Goal: Transaction & Acquisition: Purchase product/service

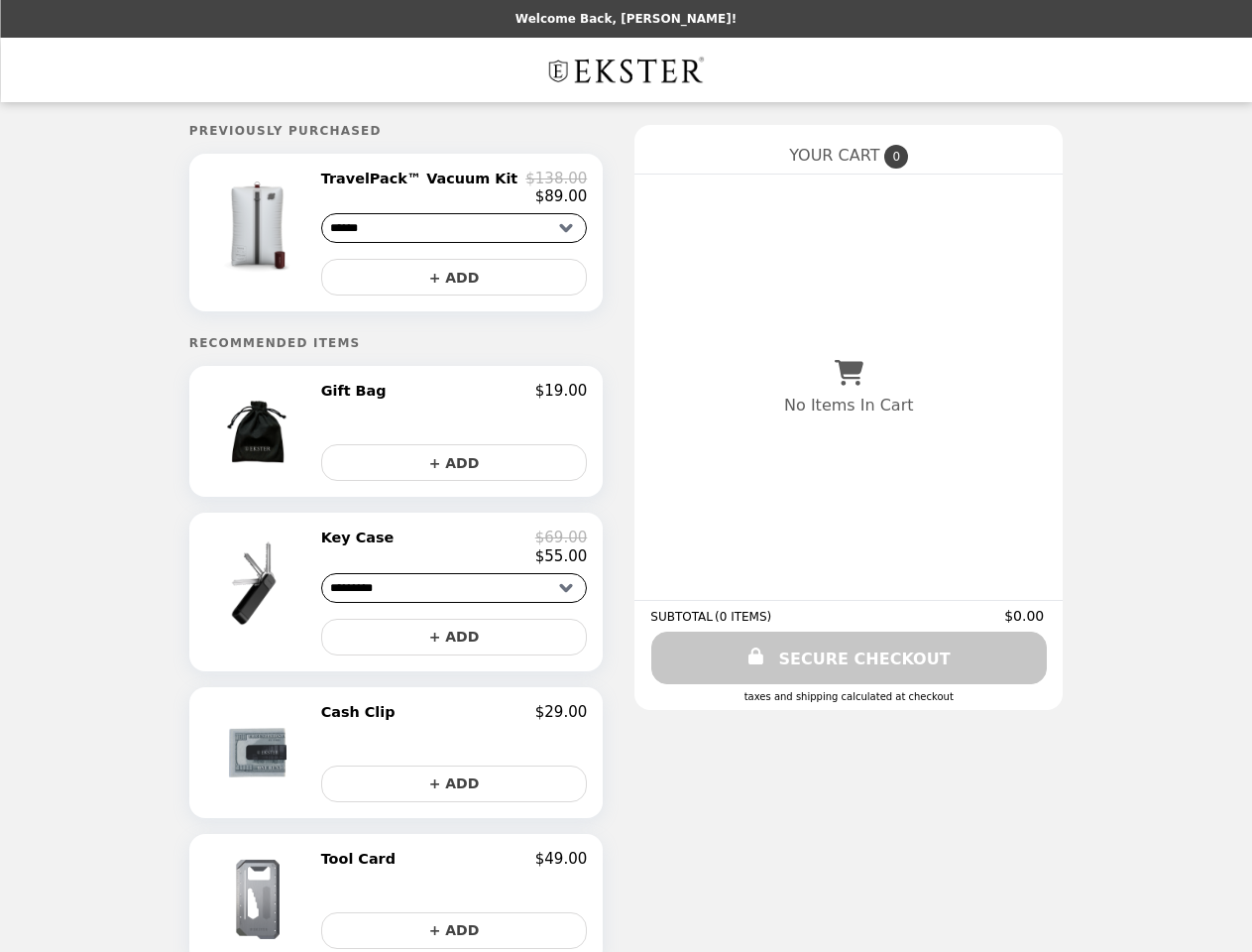
click at [287, 236] on img at bounding box center [259, 226] width 116 height 111
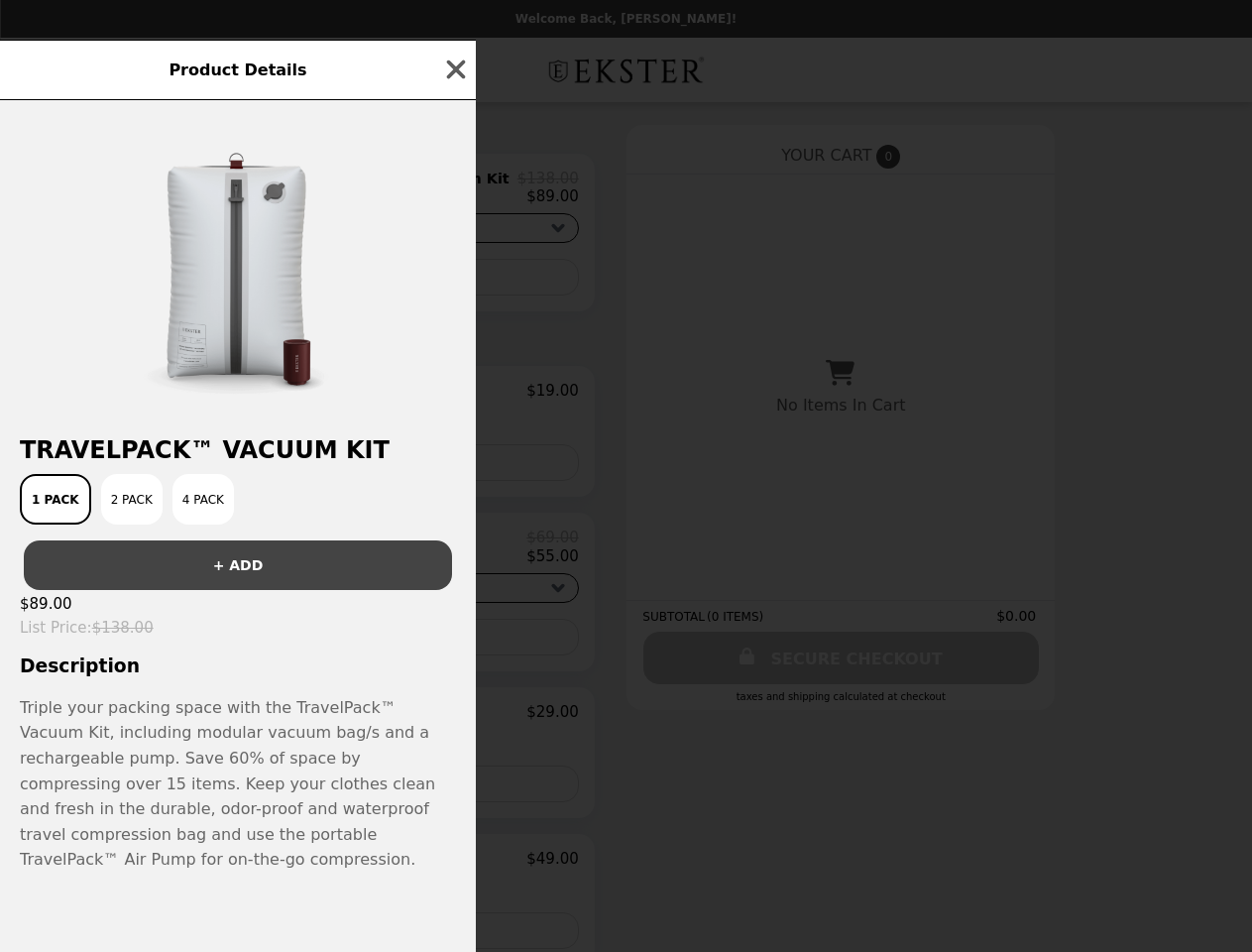
click at [454, 192] on div "Product Details TravelPack™ Vacuum Kit 1 Pack 2 Pack 4 Pack + ADD $89.00 List P…" at bounding box center [626, 476] width 1252 height 952
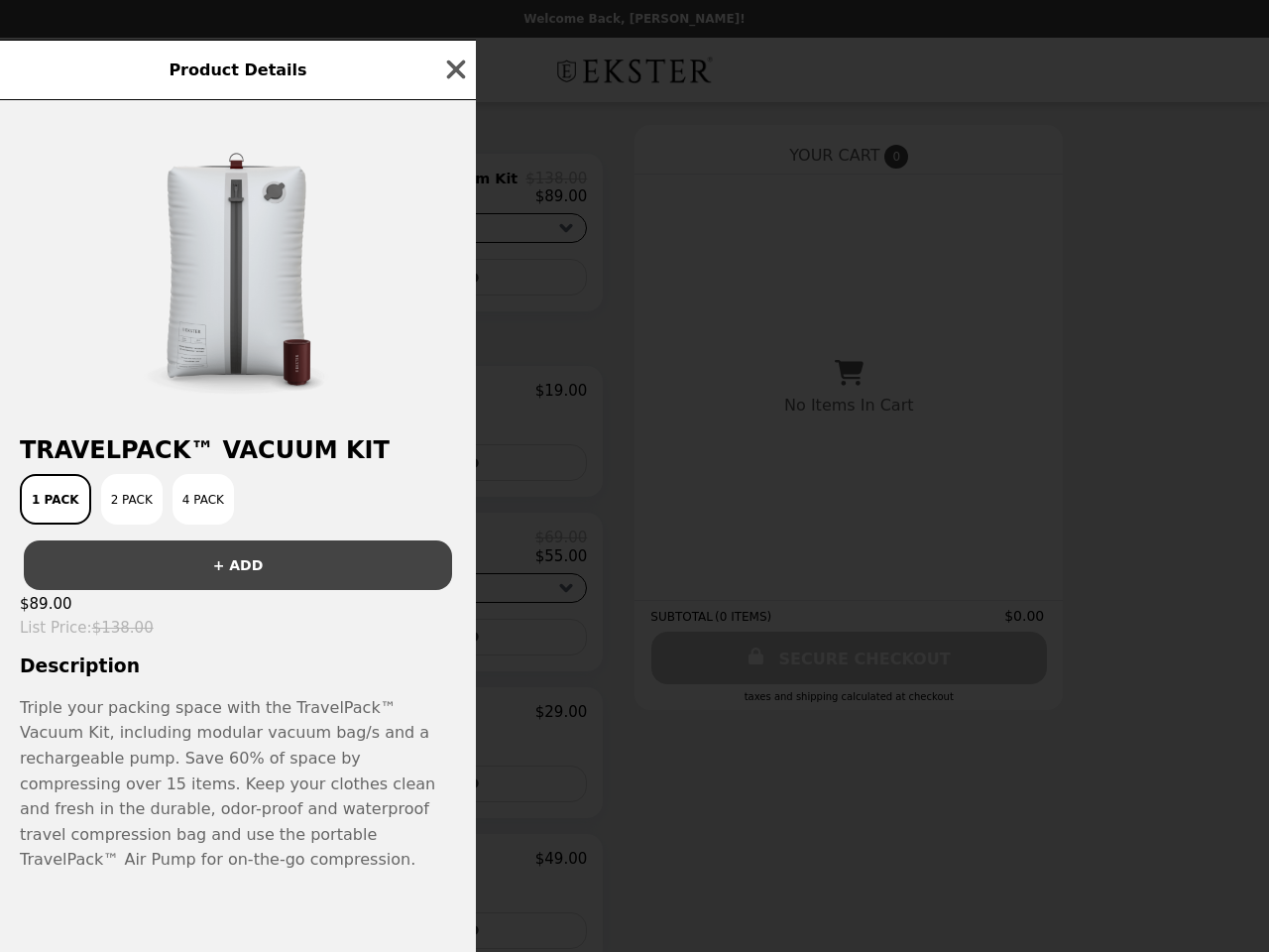
click at [454, 282] on div at bounding box center [238, 258] width 476 height 317
click at [287, 439] on div "Product Details TravelPack™ Vacuum Kit 1 Pack 2 Pack 4 Pack + ADD $89.00 List P…" at bounding box center [634, 476] width 1269 height 952
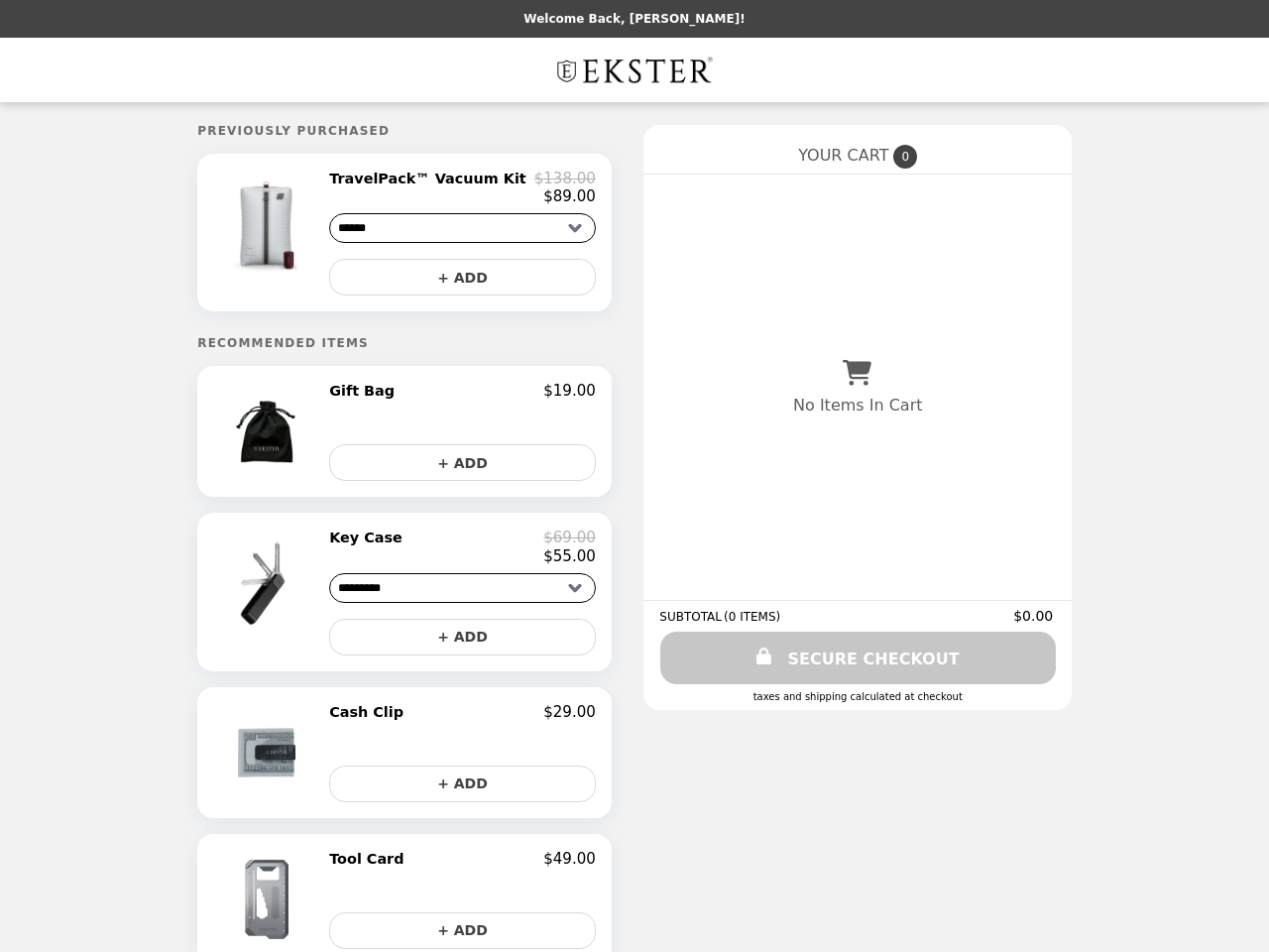
click at [454, 399] on div "Gift Bag $19.00" at bounding box center [462, 391] width 266 height 18
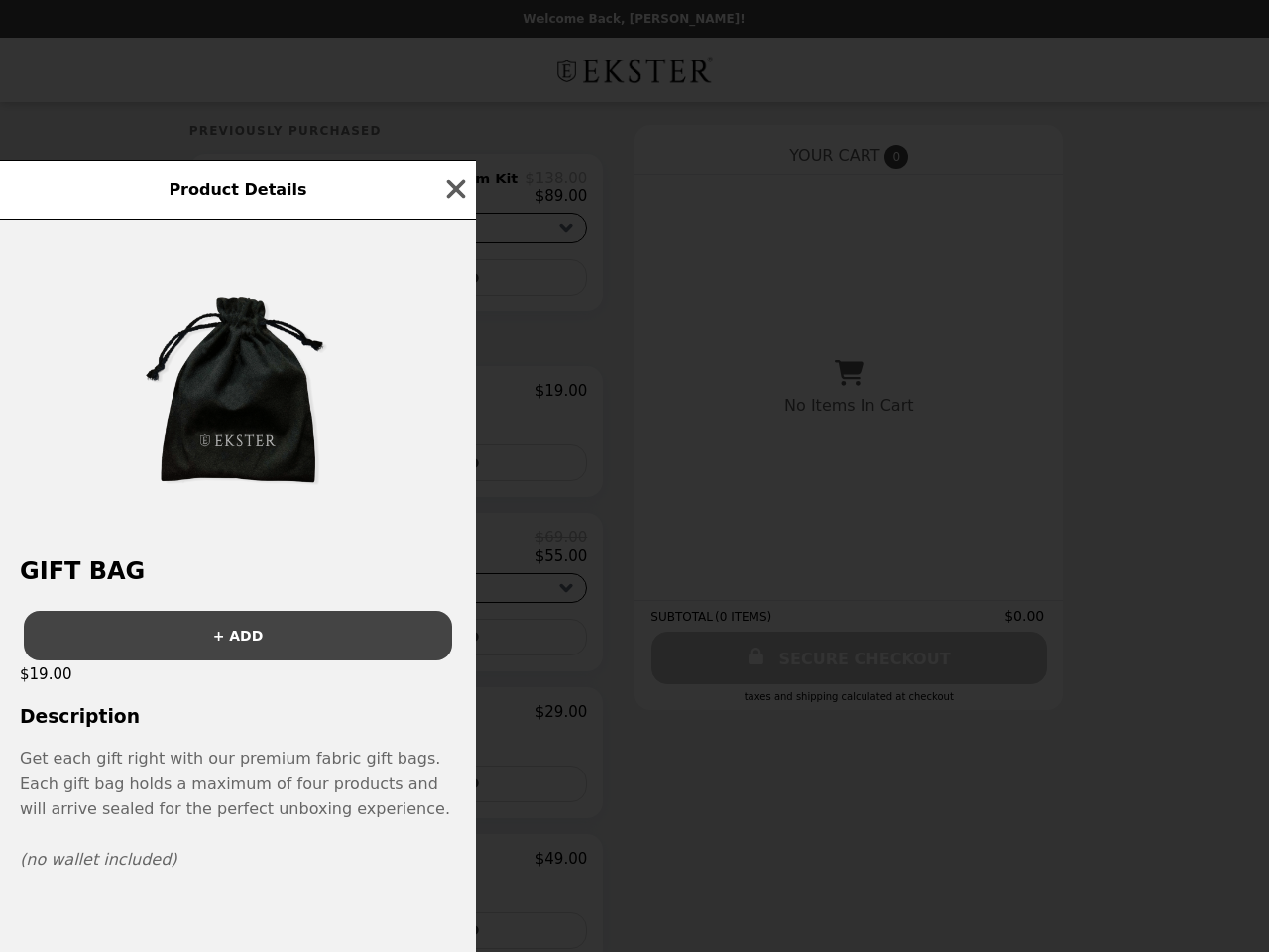
click at [454, 470] on div "Product Details Gift Bag + ADD $19.00 Description Get each gift right with our …" at bounding box center [634, 476] width 1269 height 952
click at [287, 600] on div "+ ADD" at bounding box center [238, 628] width 476 height 66
click at [454, 556] on div "Product Details Gift Bag + ADD $19.00 Description Get each gift right with our …" at bounding box center [634, 476] width 1269 height 952
click at [454, 647] on div "Product Details Gift Bag + ADD $19.00 Description Get each gift right with our …" at bounding box center [634, 476] width 1269 height 952
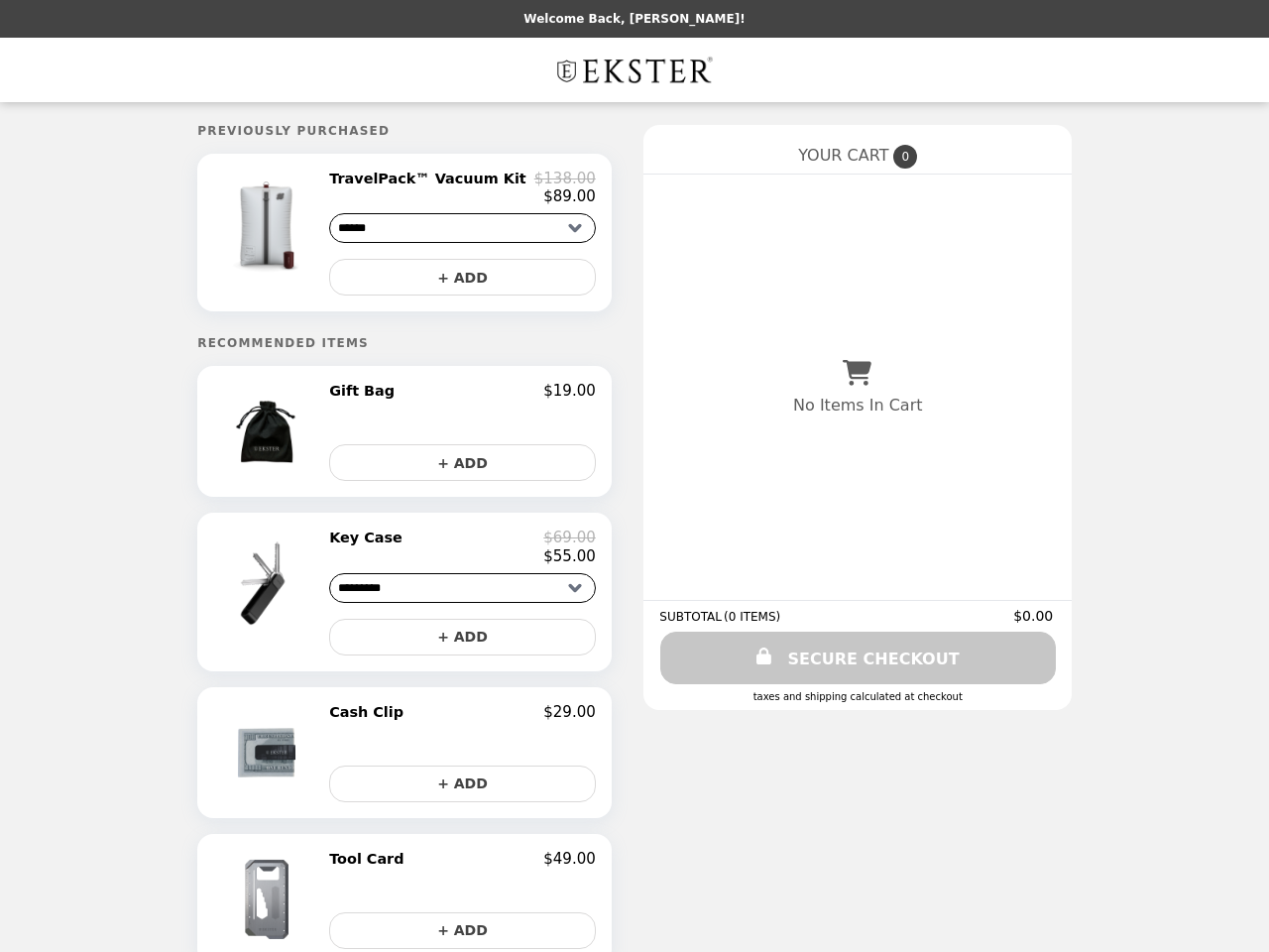
click at [287, 763] on img at bounding box center [268, 752] width 104 height 99
